Goal: Task Accomplishment & Management: Use online tool/utility

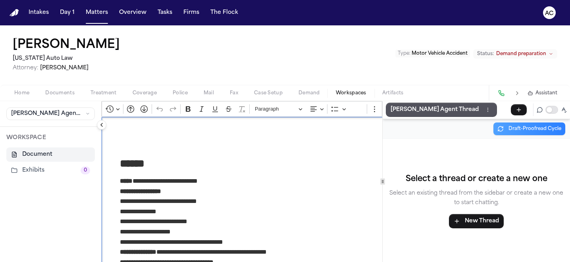
click at [315, 91] on span "Demand" at bounding box center [309, 93] width 21 height 6
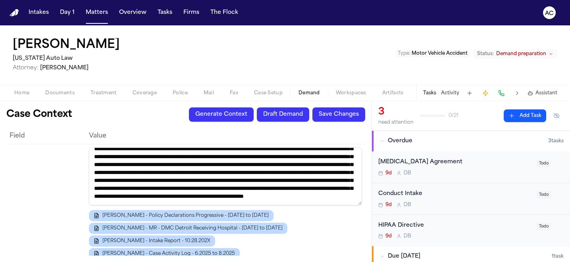
scroll to position [87, 0]
click at [282, 119] on button "Draft Demand" at bounding box center [283, 115] width 52 height 14
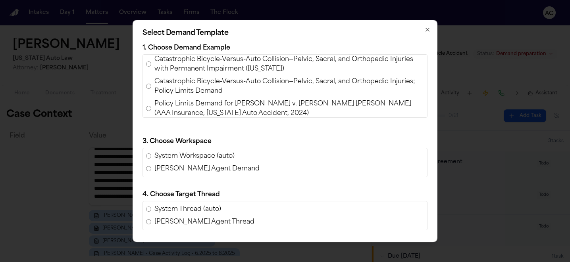
scroll to position [248, 0]
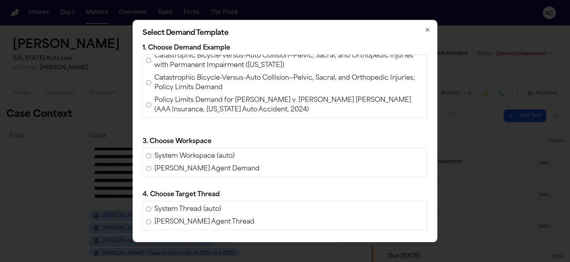
click at [230, 96] on span "Policy Limits Demand for [PERSON_NAME] v. [PERSON_NAME] [PERSON_NAME] (AAA Insu…" at bounding box center [289, 105] width 270 height 19
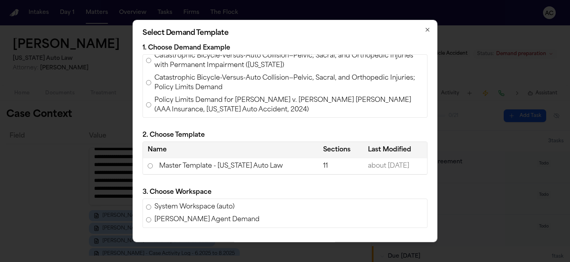
click at [164, 170] on td "Master Template - [US_STATE] Auto Law" at bounding box center [230, 166] width 175 height 16
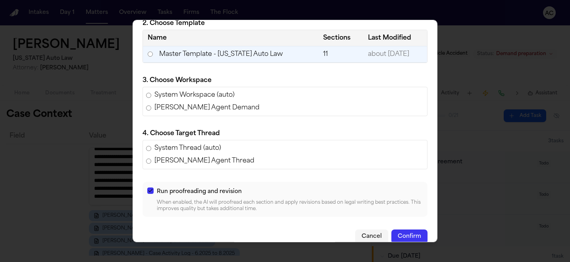
scroll to position [123, 0]
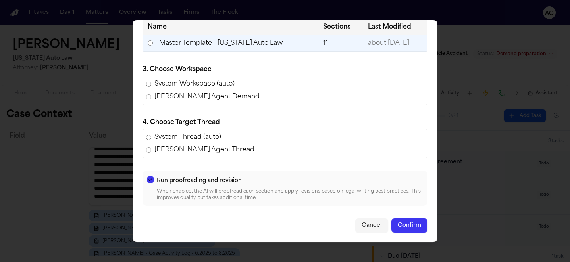
click at [369, 225] on button "Cancel" at bounding box center [371, 226] width 33 height 14
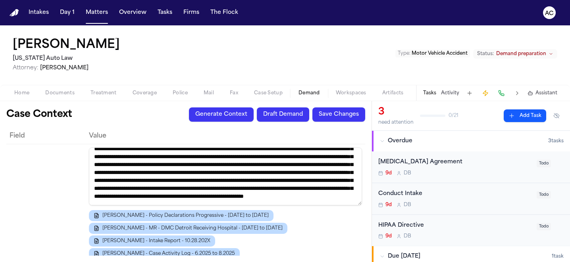
click at [349, 96] on span "Workspaces" at bounding box center [351, 93] width 31 height 6
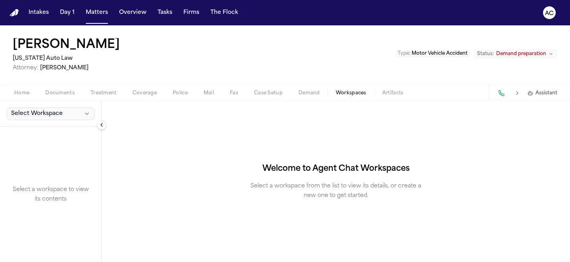
click at [69, 114] on button "Select Workspace" at bounding box center [50, 114] width 89 height 13
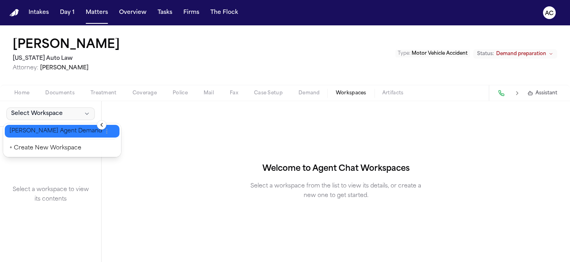
click at [54, 131] on span "[PERSON_NAME] Agent Demand" at bounding box center [56, 131] width 93 height 8
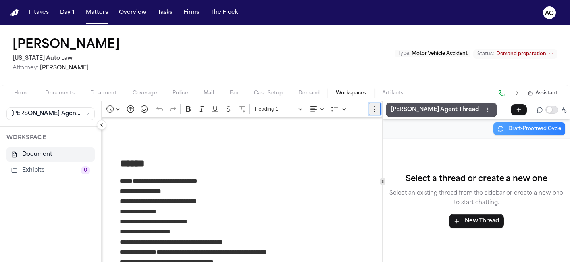
click at [378, 106] on icon "Editor toolbar" at bounding box center [375, 109] width 8 height 8
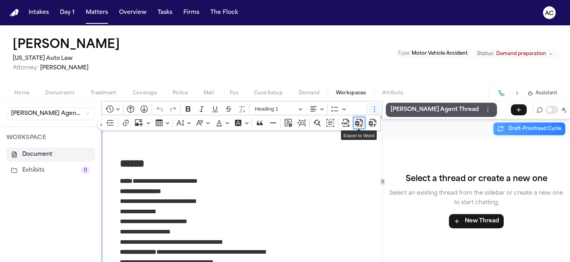
click at [362, 124] on icon "Dropdown toolbar" at bounding box center [360, 122] width 6 height 6
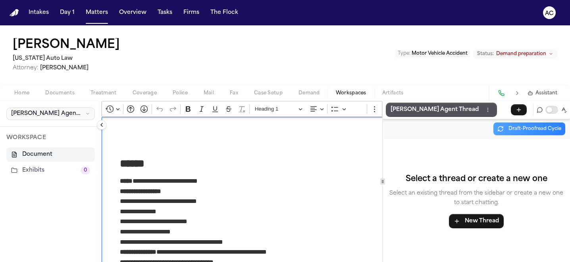
click at [58, 115] on span "[PERSON_NAME] Agent Demand" at bounding box center [46, 114] width 71 height 8
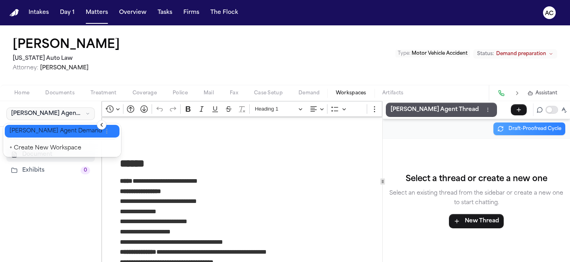
click at [81, 128] on button "[PERSON_NAME] Agent Demand" at bounding box center [62, 131] width 115 height 13
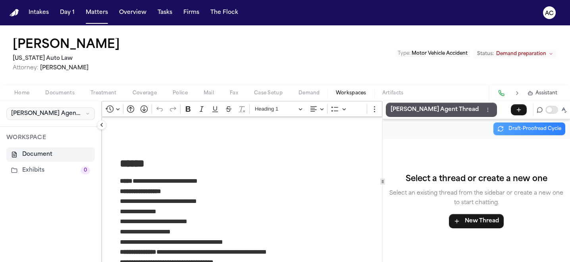
click at [85, 114] on icon "button" at bounding box center [87, 114] width 5 height 6
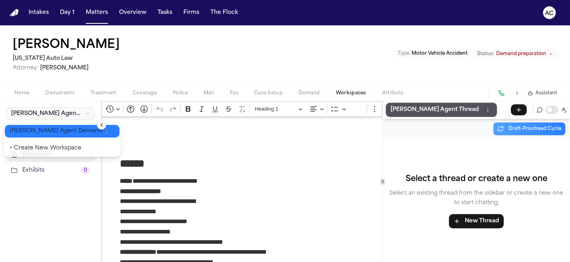
click at [102, 132] on button "button" at bounding box center [107, 131] width 10 height 6
click at [115, 142] on span "Delete" at bounding box center [117, 139] width 23 height 10
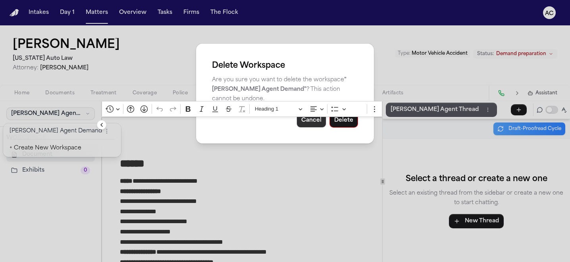
click at [316, 123] on button "Cancel" at bounding box center [312, 121] width 30 height 14
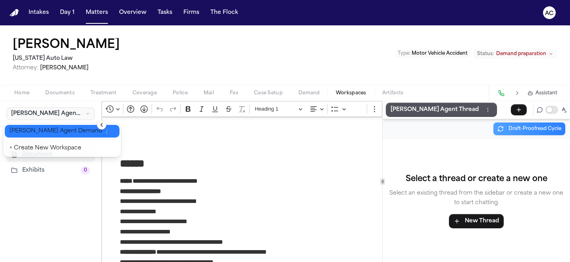
click at [349, 58] on div "**********" at bounding box center [285, 143] width 570 height 237
